Goal: Information Seeking & Learning: Learn about a topic

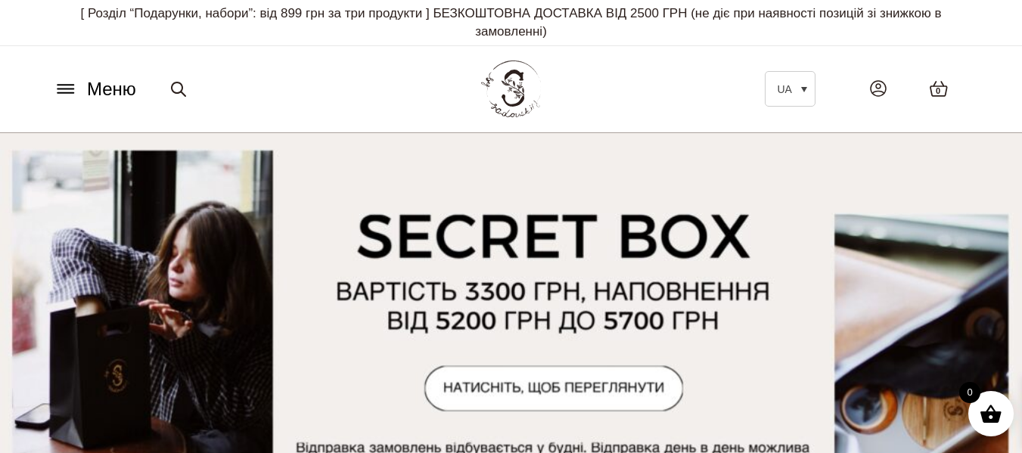
click at [67, 100] on button "Меню" at bounding box center [95, 89] width 92 height 29
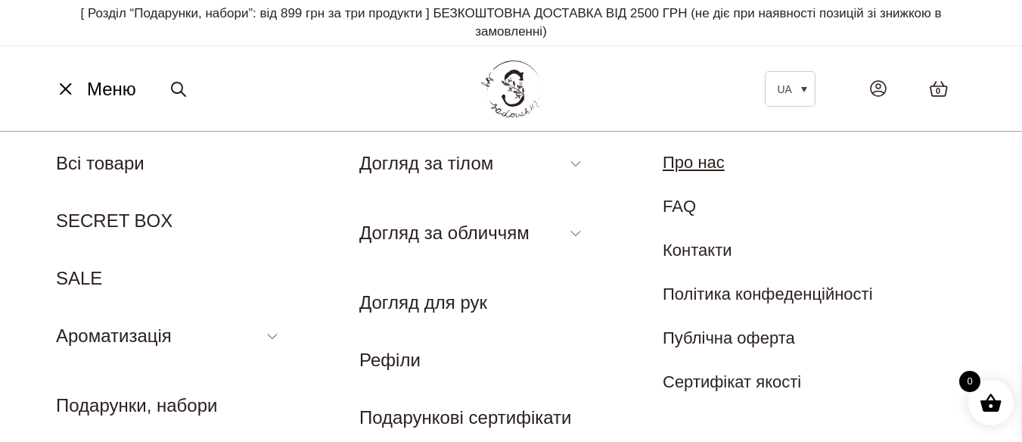
click at [717, 161] on link "Про нас" at bounding box center [694, 162] width 62 height 19
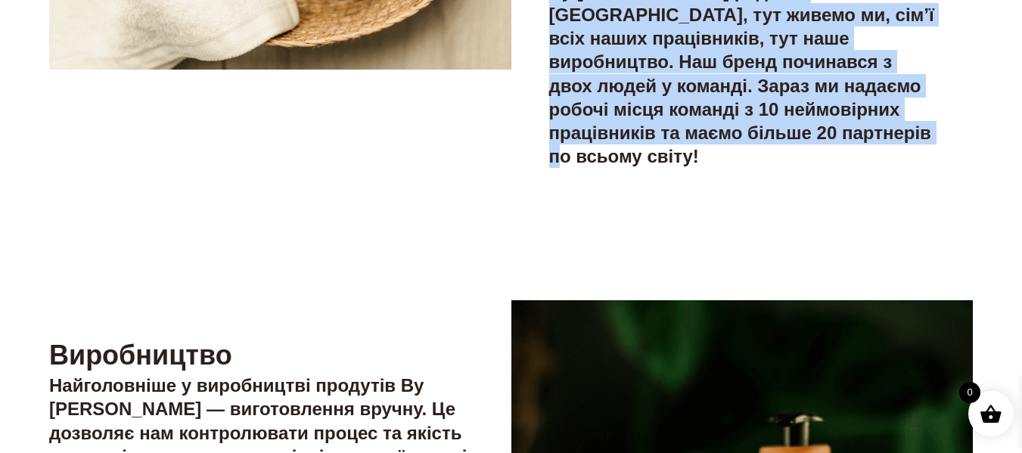
scroll to position [529, 0]
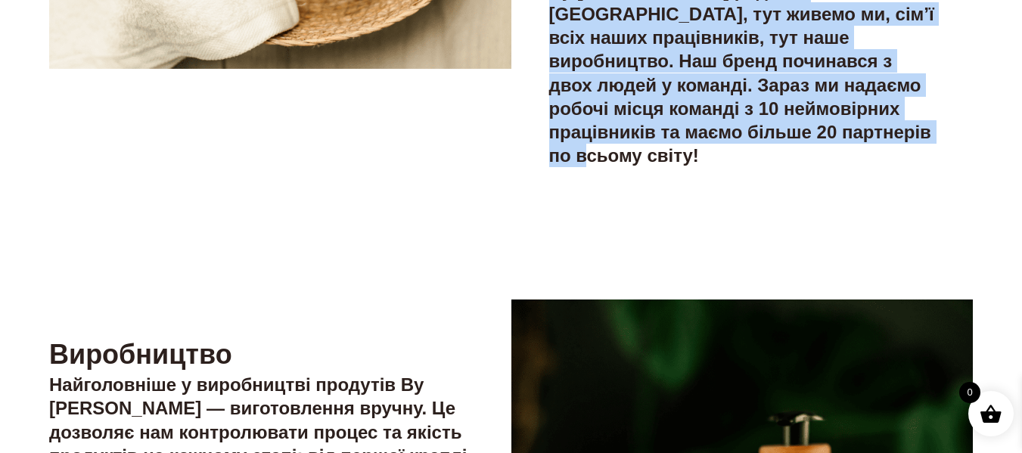
drag, startPoint x: 553, startPoint y: 117, endPoint x: 840, endPoint y: 194, distance: 297.6
copy div "By Sadovskiy — це український бренд преміальних натуральних продуктів для дому …"
click at [748, 164] on strong "By [PERSON_NAME] родом з [GEOGRAPHIC_DATA], тут живемо ми, сім’ї всіх наших пра…" at bounding box center [741, 72] width 385 height 185
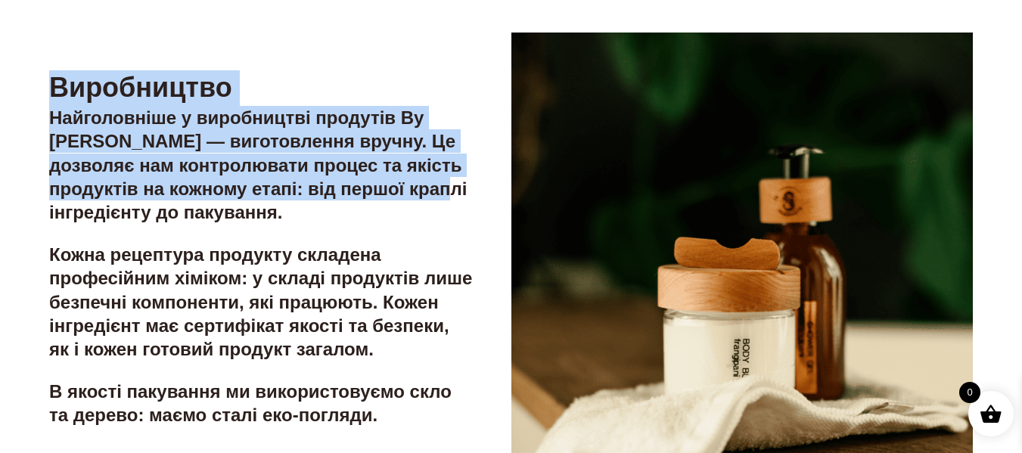
scroll to position [832, 0]
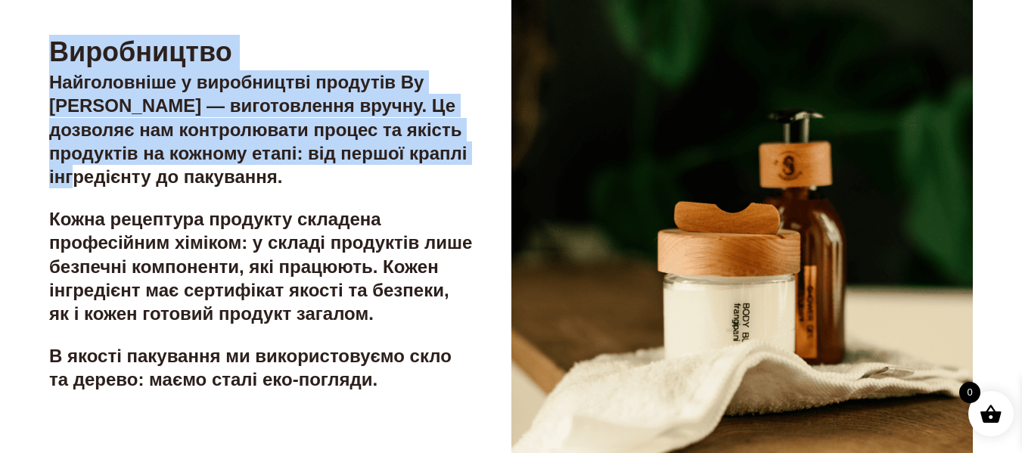
drag, startPoint x: 54, startPoint y: 169, endPoint x: 269, endPoint y: 221, distance: 220.9
click at [269, 221] on div "Виробництво Найголовніше у виробництві продутів By Sadovskiy — виготовлення вру…" at bounding box center [261, 213] width 424 height 356
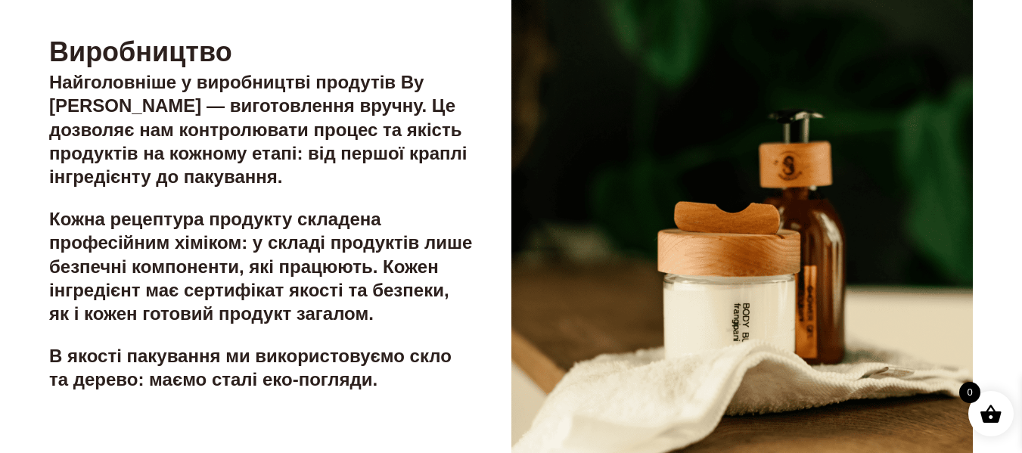
drag, startPoint x: 311, startPoint y: 256, endPoint x: 205, endPoint y: 194, distance: 122.7
click at [309, 254] on div "Виробництво Найголовніше у виробництві продутів By Sadovskiy — виготовлення вру…" at bounding box center [261, 213] width 424 height 356
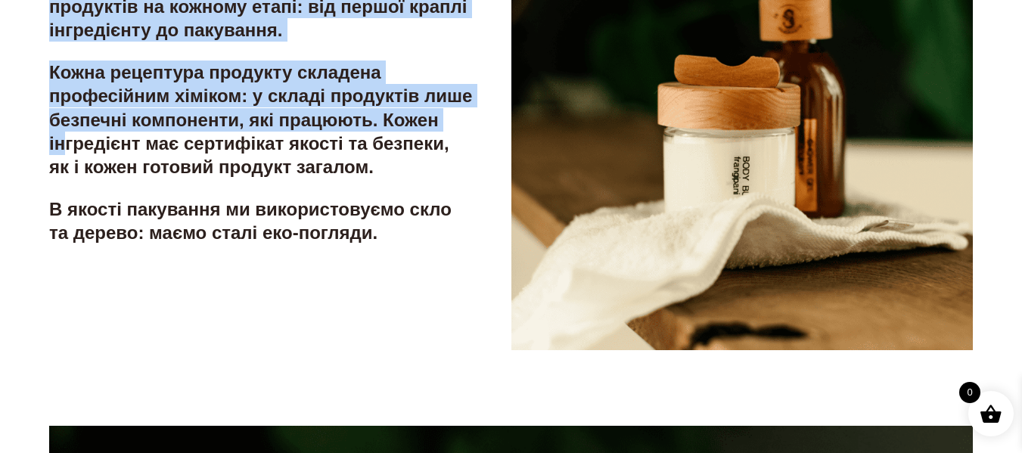
scroll to position [983, 0]
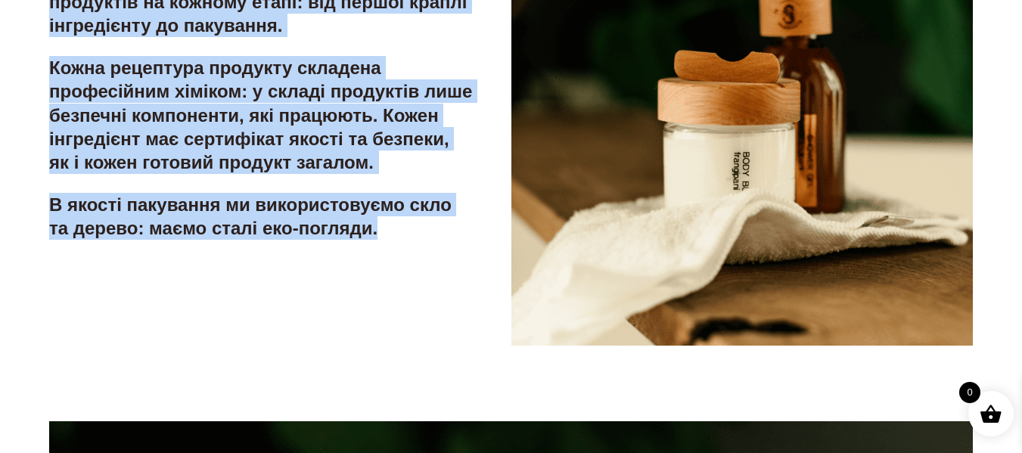
drag, startPoint x: 74, startPoint y: 122, endPoint x: 231, endPoint y: 322, distance: 254.3
click at [231, 240] on div "Виробництво Найголовніше у виробництві продутів By Sadovskiy — виготовлення вру…" at bounding box center [261, 62] width 424 height 356
copy div "Виробництво Найголовніше у виробництві продутів By Sadovskiy — виготовлення вру…"
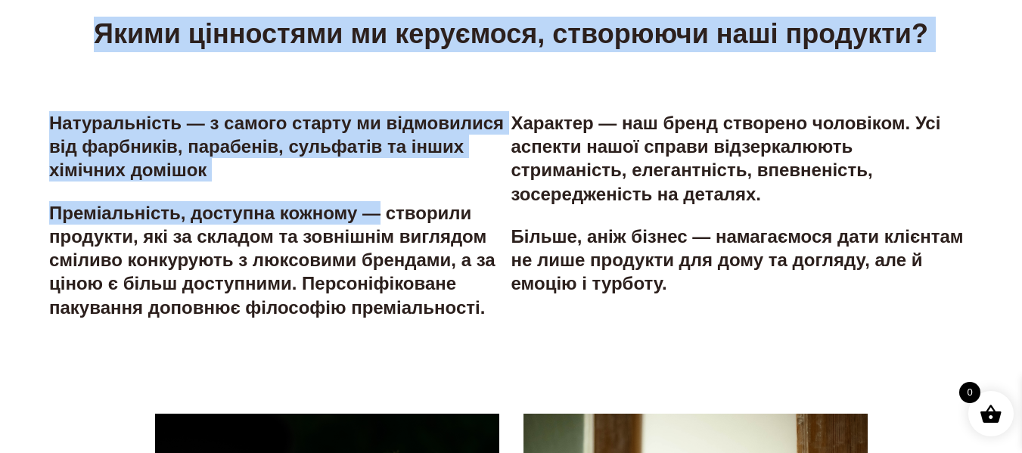
scroll to position [1967, 0]
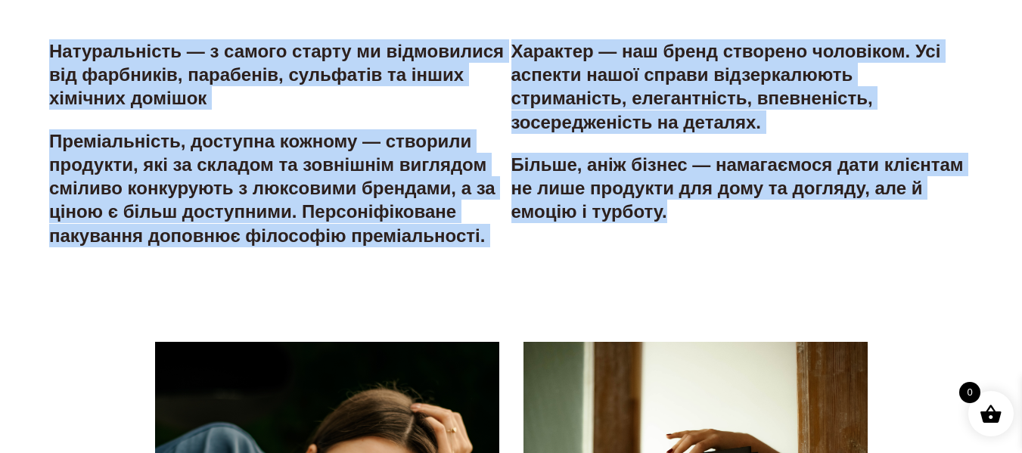
drag, startPoint x: 42, startPoint y: 175, endPoint x: 767, endPoint y: 268, distance: 730.5
copy main "Якими цінностями ми керуємося, створюючи наші продукти? Натуральність — з самог…"
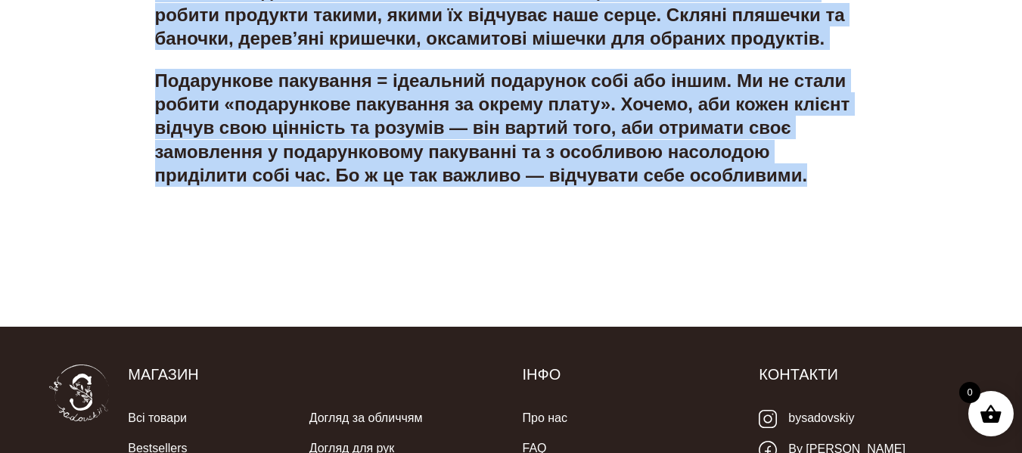
scroll to position [3177, 0]
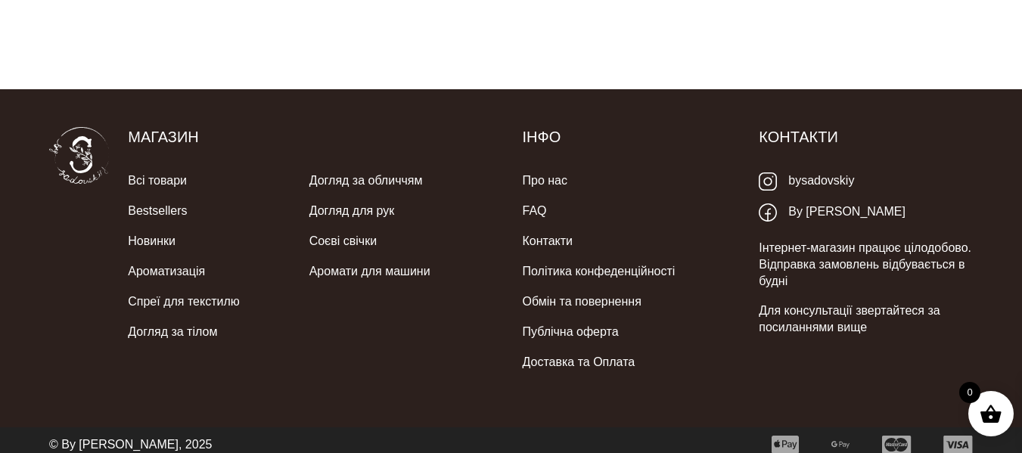
drag, startPoint x: 318, startPoint y: 53, endPoint x: 618, endPoint y: 126, distance: 309.1
copy div "Чому обирають наш бренд? Якщо ми говоримо, що наші продукти «на 100% натуральні…"
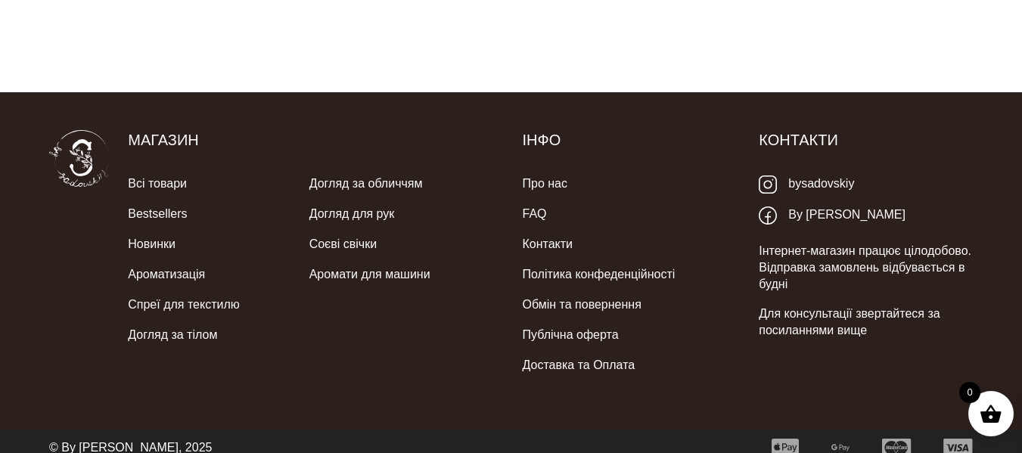
scroll to position [3354, 0]
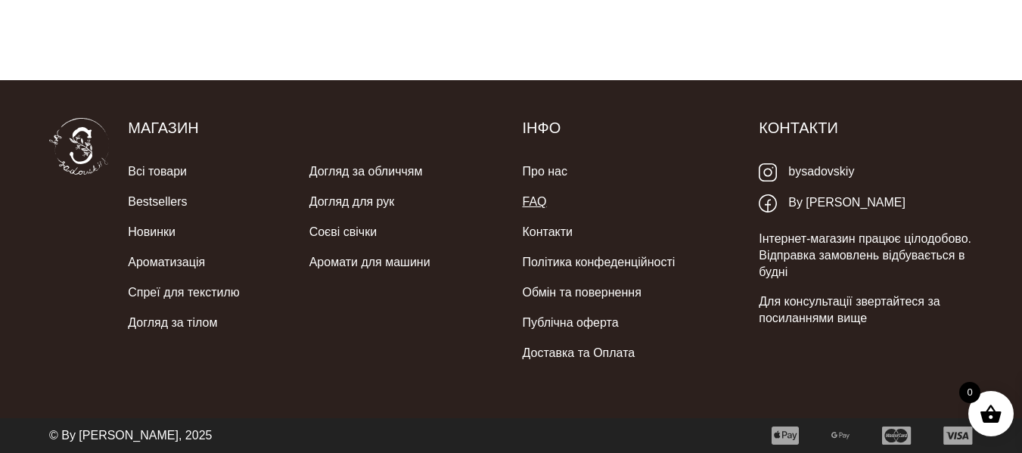
click at [536, 205] on link "FAQ" at bounding box center [535, 202] width 24 height 30
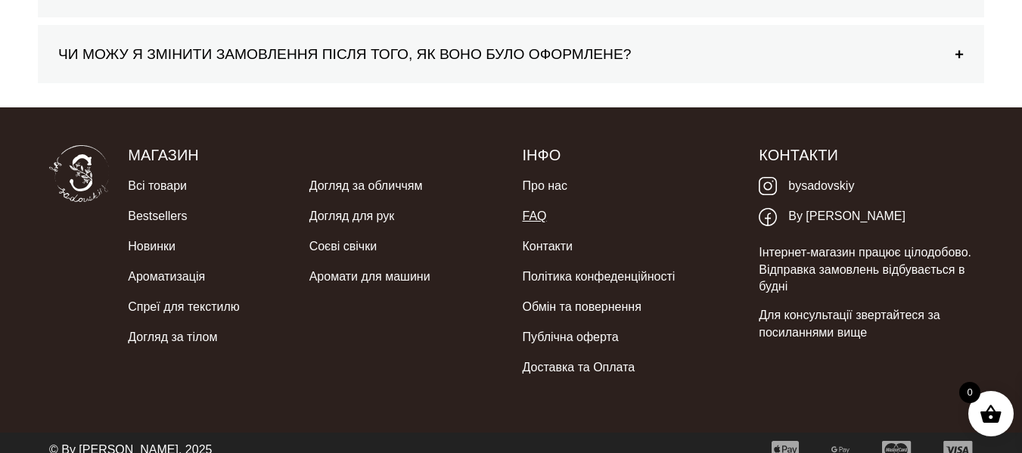
scroll to position [483, 0]
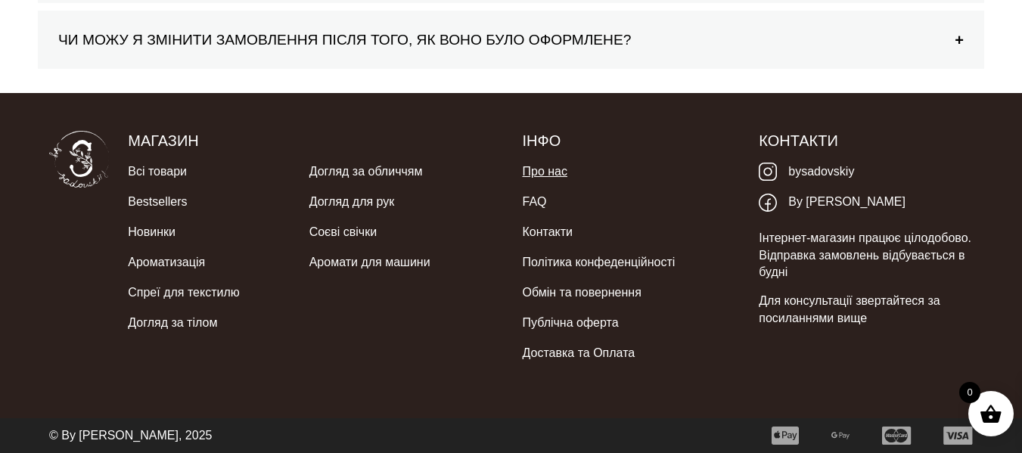
click at [555, 166] on link "Про нас" at bounding box center [545, 172] width 45 height 30
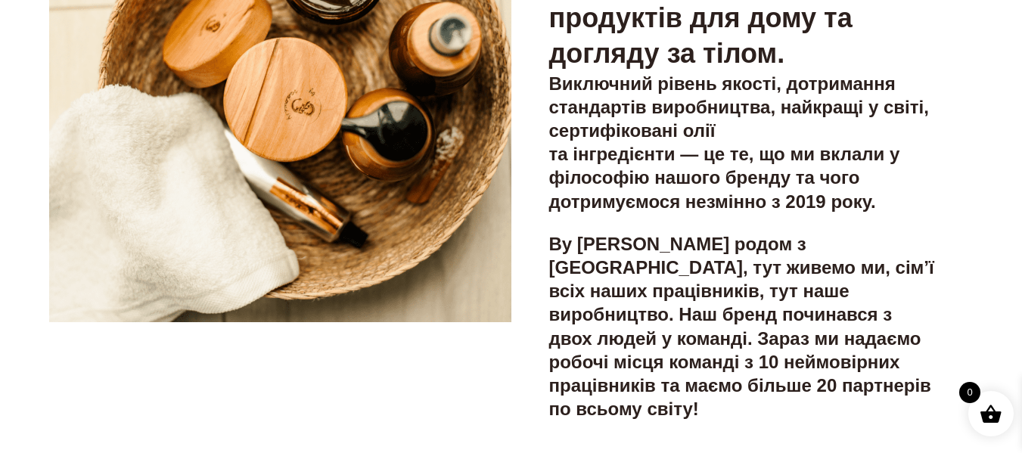
scroll to position [303, 0]
